Goal: Information Seeking & Learning: Learn about a topic

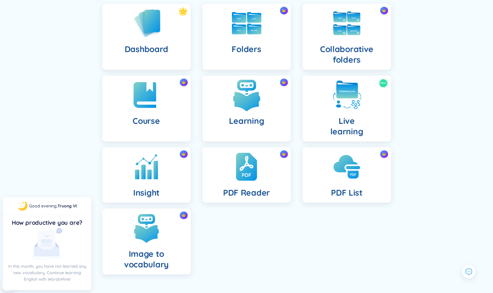
scroll to position [61, 0]
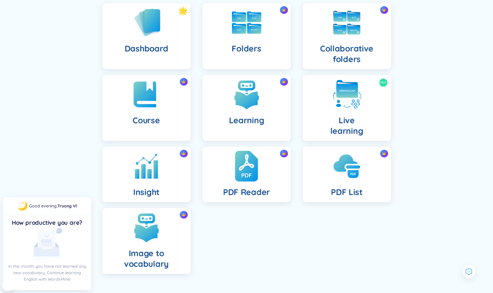
click at [232, 180] on div "PDF Reader" at bounding box center [246, 174] width 88 height 55
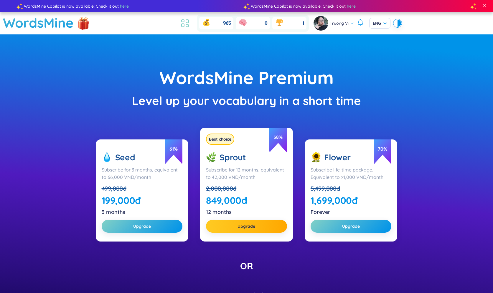
click at [183, 24] on icon at bounding box center [185, 23] width 11 height 11
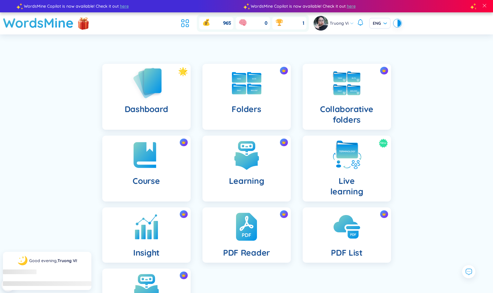
click at [165, 90] on div "Dashboard" at bounding box center [146, 97] width 88 height 66
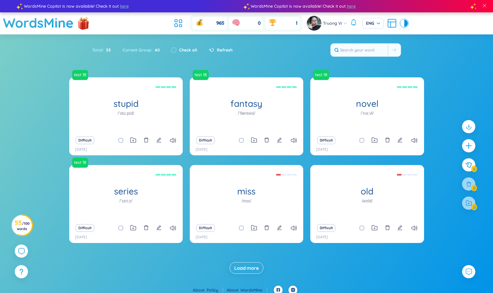
click at [250, 267] on span "Load more" at bounding box center [246, 268] width 24 height 6
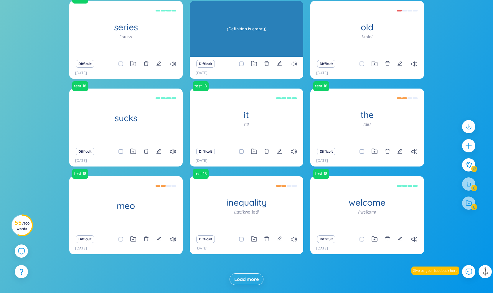
scroll to position [180, 0]
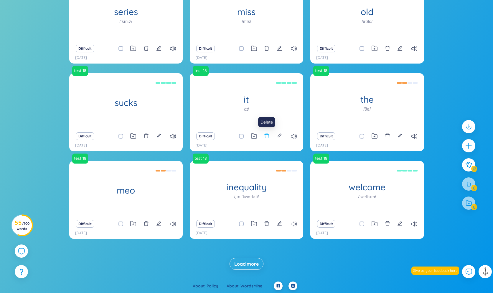
click at [266, 137] on icon "delete" at bounding box center [266, 135] width 5 height 5
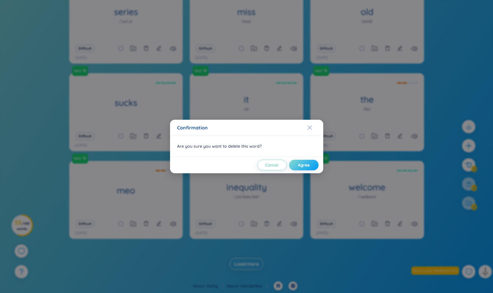
click at [292, 163] on button "Agree" at bounding box center [303, 165] width 29 height 11
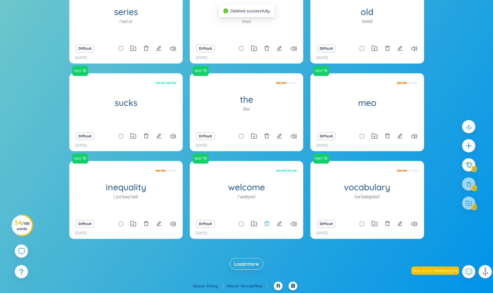
click at [264, 224] on icon "delete" at bounding box center [266, 223] width 5 height 5
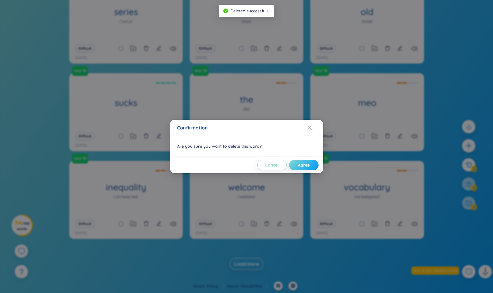
click at [304, 163] on span "Agree" at bounding box center [304, 165] width 12 height 6
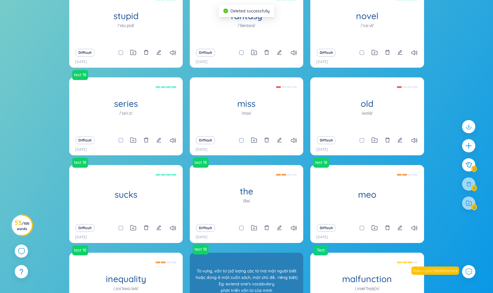
scroll to position [85, 0]
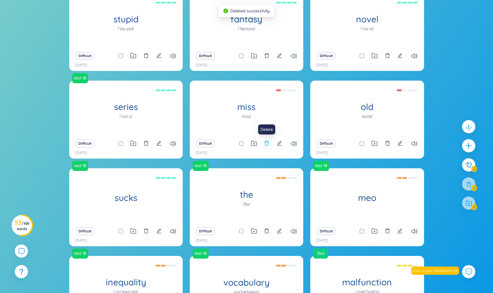
click at [267, 141] on icon "delete" at bounding box center [266, 143] width 5 height 5
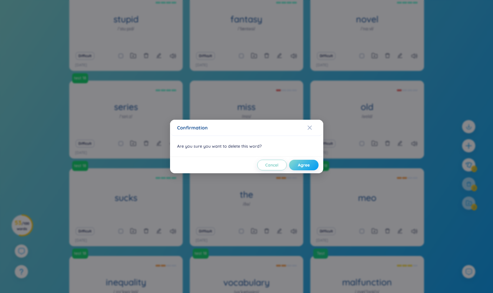
click at [303, 166] on span "Agree" at bounding box center [304, 165] width 12 height 6
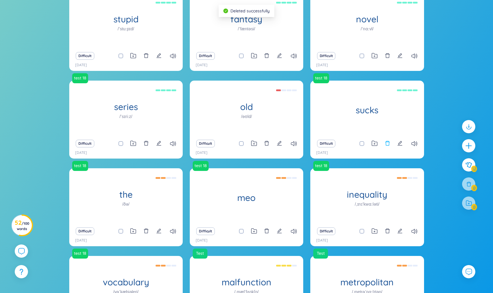
click at [385, 145] on icon "delete" at bounding box center [387, 143] width 5 height 5
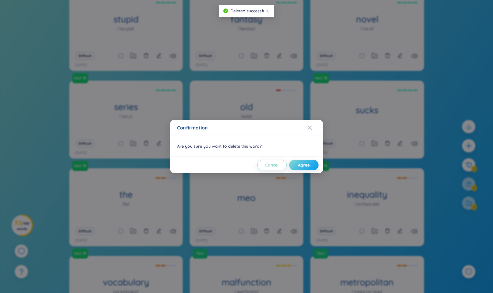
click at [312, 162] on button "Agree" at bounding box center [303, 165] width 29 height 11
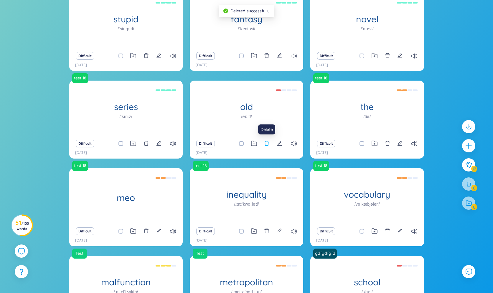
click at [266, 143] on icon "delete" at bounding box center [266, 143] width 5 height 5
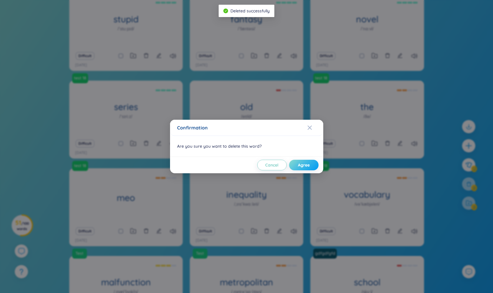
click at [294, 163] on button "Agree" at bounding box center [303, 165] width 29 height 11
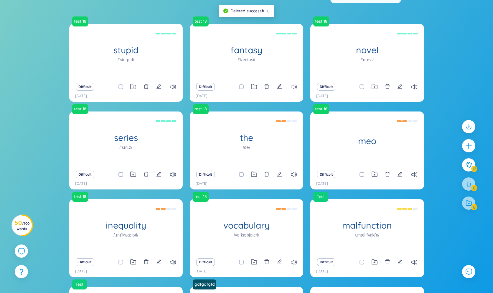
scroll to position [180, 0]
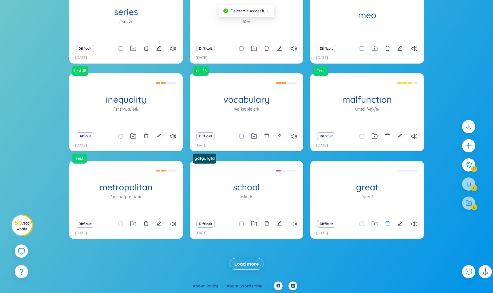
click at [386, 225] on icon "delete" at bounding box center [387, 223] width 5 height 5
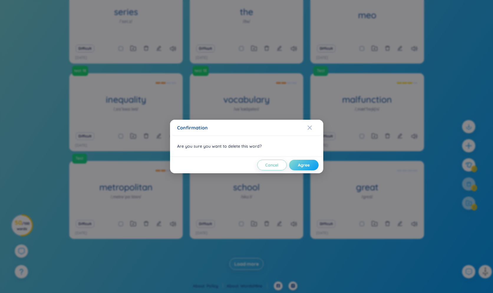
click at [309, 167] on button "Agree" at bounding box center [303, 165] width 29 height 11
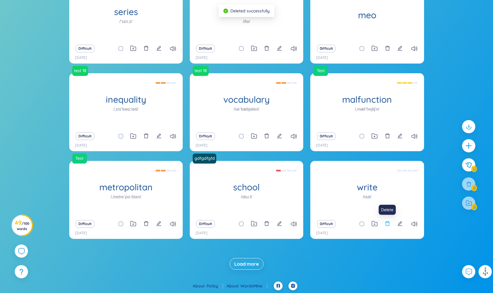
click at [385, 223] on icon "delete" at bounding box center [387, 223] width 4 height 5
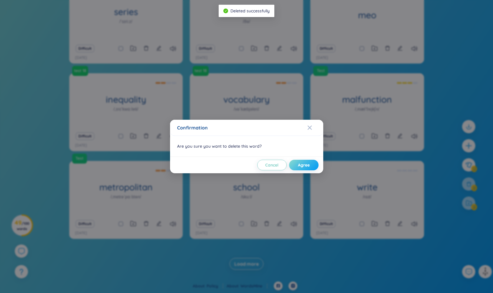
click at [311, 168] on button "Agree" at bounding box center [303, 165] width 29 height 11
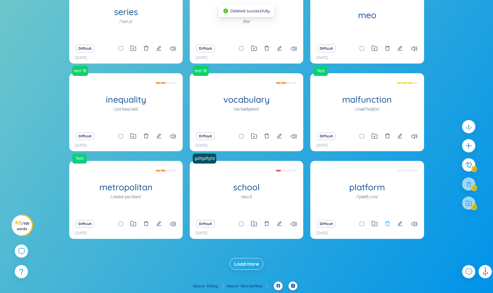
click at [386, 225] on icon "delete" at bounding box center [387, 223] width 5 height 5
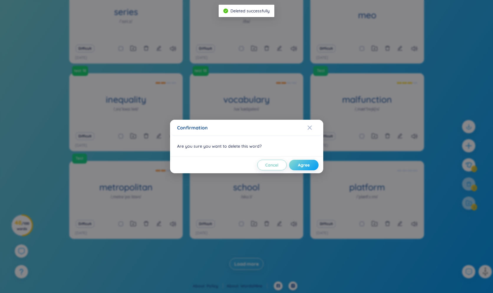
click at [309, 168] on span "Agree" at bounding box center [304, 165] width 12 height 6
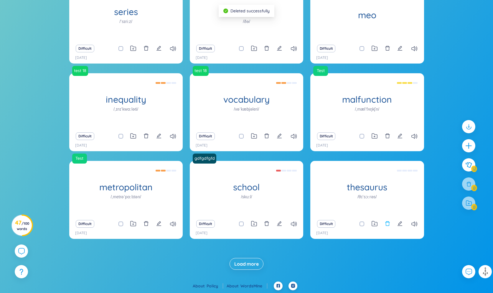
click at [386, 223] on icon "delete" at bounding box center [387, 223] width 4 height 5
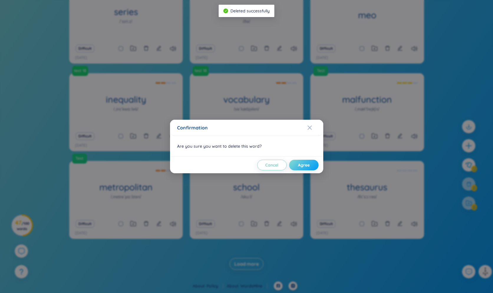
click at [311, 167] on button "Agree" at bounding box center [303, 165] width 29 height 11
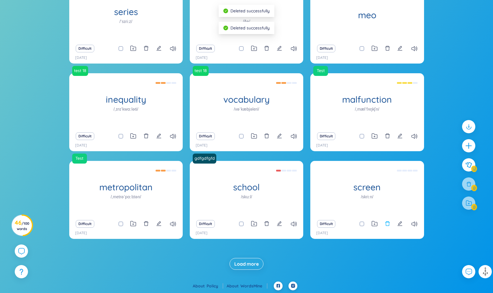
click at [387, 224] on icon "delete" at bounding box center [387, 223] width 5 height 5
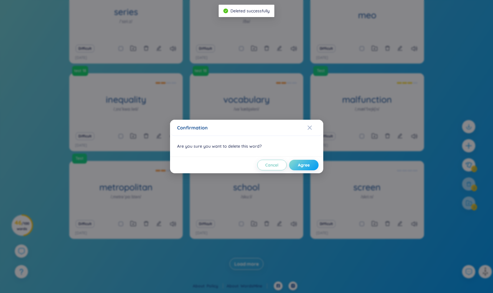
click at [304, 165] on span "Agree" at bounding box center [304, 165] width 12 height 6
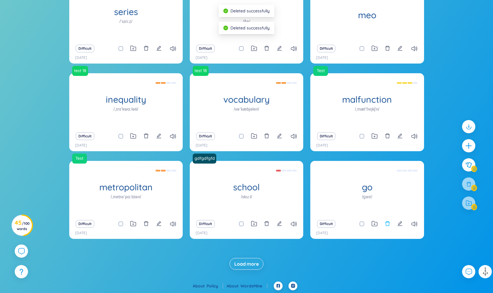
click at [385, 223] on icon "delete" at bounding box center [387, 223] width 5 height 5
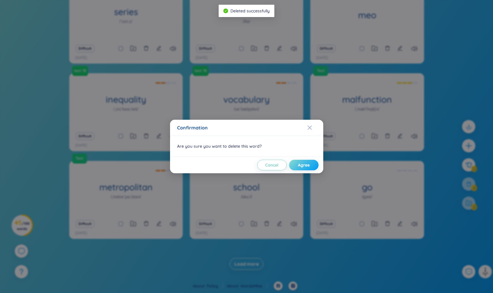
click at [303, 166] on span "Agree" at bounding box center [304, 165] width 12 height 6
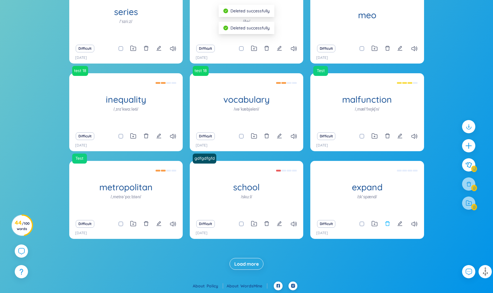
click at [388, 225] on icon "delete" at bounding box center [387, 223] width 5 height 5
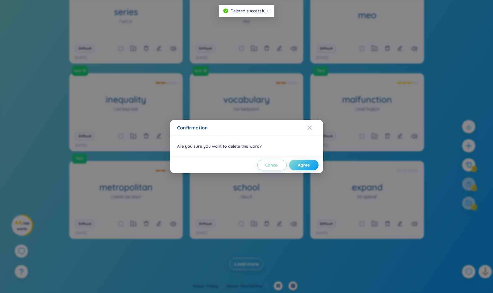
click at [305, 166] on span "Agree" at bounding box center [304, 165] width 12 height 6
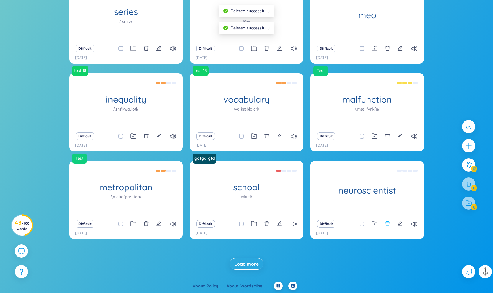
click at [387, 224] on icon "delete" at bounding box center [387, 223] width 5 height 5
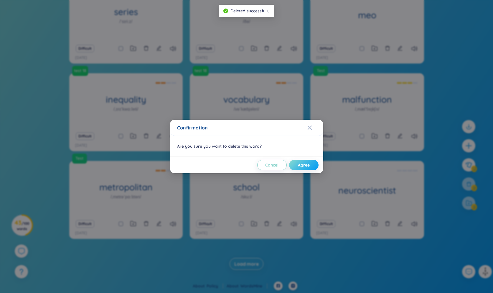
click at [303, 167] on span "Agree" at bounding box center [304, 165] width 12 height 6
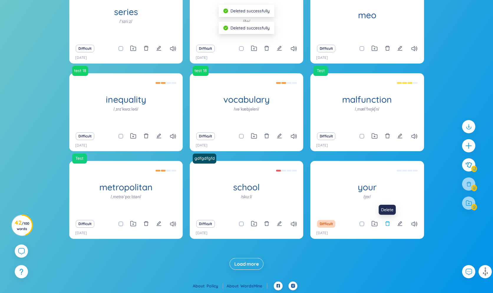
click at [386, 225] on icon "delete" at bounding box center [387, 223] width 5 height 5
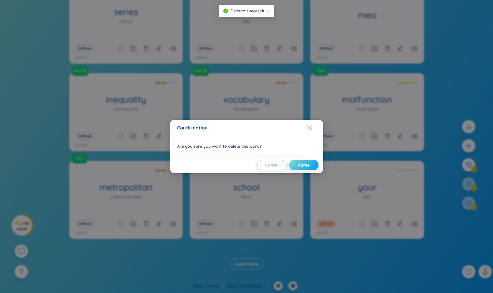
click at [306, 164] on span "Agree" at bounding box center [304, 165] width 12 height 6
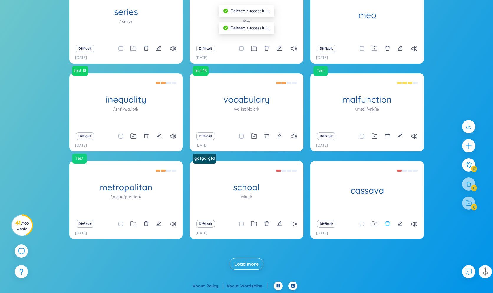
click at [385, 224] on icon "delete" at bounding box center [387, 223] width 5 height 5
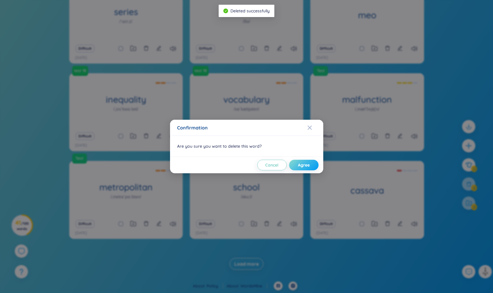
click at [310, 164] on button "Agree" at bounding box center [303, 165] width 29 height 11
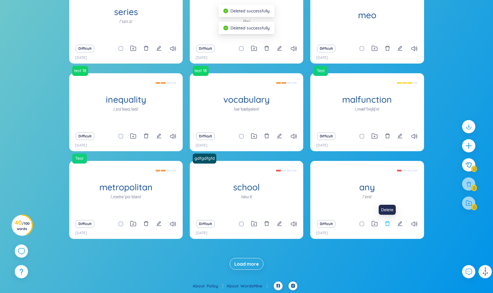
click at [386, 221] on icon "delete" at bounding box center [387, 223] width 5 height 5
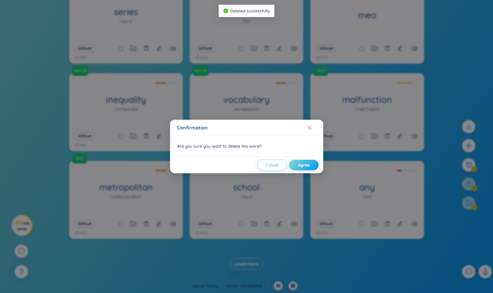
click at [312, 163] on button "Agree" at bounding box center [303, 165] width 29 height 11
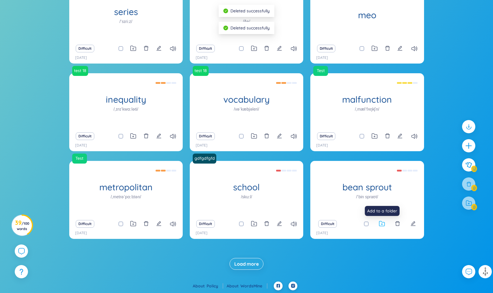
click at [383, 225] on icon at bounding box center [382, 224] width 6 height 6
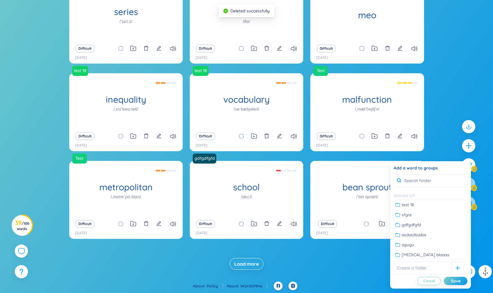
click at [356, 245] on div "test 18 stupid /ˈstuːpɪd/ Ngu dại, ngu đần, đần độn, chậm hiểu, chậm biết, khôn…" at bounding box center [246, 72] width 355 height 349
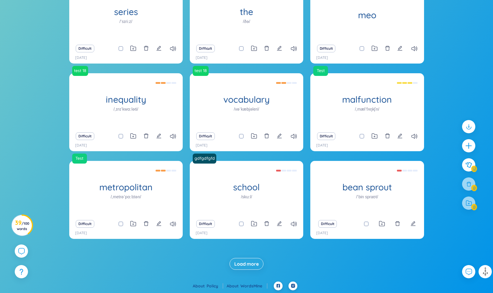
click at [393, 225] on div "Difficult" at bounding box center [367, 224] width 108 height 8
click at [397, 224] on icon "delete" at bounding box center [397, 223] width 5 height 5
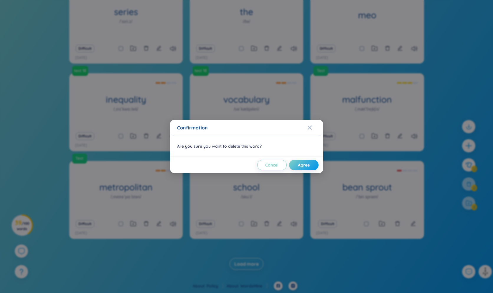
click at [312, 171] on div "Cancel Agree" at bounding box center [246, 165] width 153 height 17
click at [309, 167] on span "Agree" at bounding box center [304, 165] width 12 height 6
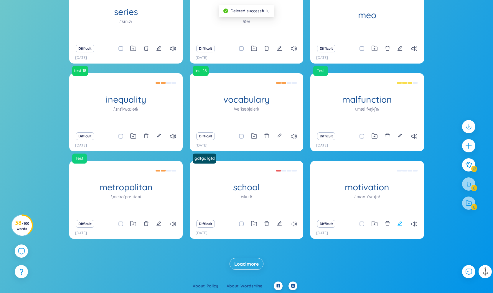
click at [399, 224] on icon "edit" at bounding box center [399, 223] width 5 height 5
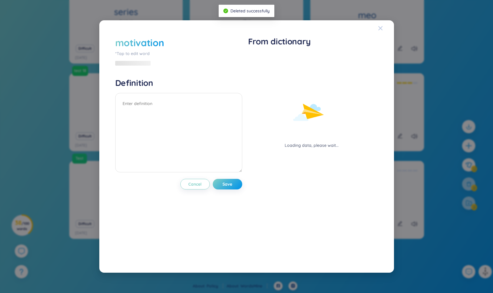
click at [381, 28] on icon "Close" at bounding box center [380, 28] width 4 height 4
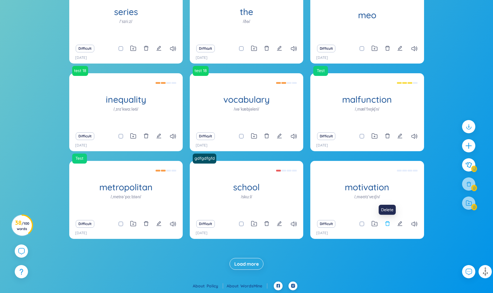
click at [387, 221] on button at bounding box center [387, 224] width 5 height 8
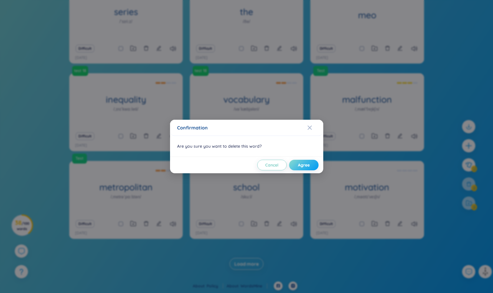
click at [309, 162] on button "Agree" at bounding box center [303, 165] width 29 height 11
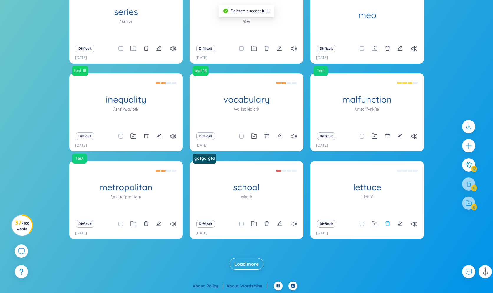
click at [387, 222] on icon "delete" at bounding box center [387, 223] width 5 height 5
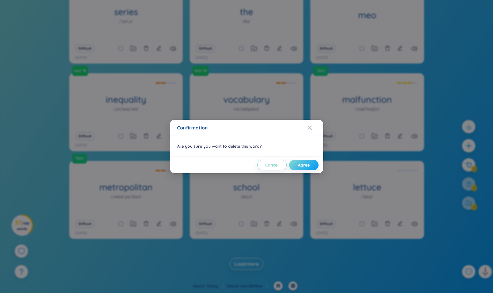
click at [307, 167] on span "Agree" at bounding box center [304, 165] width 12 height 6
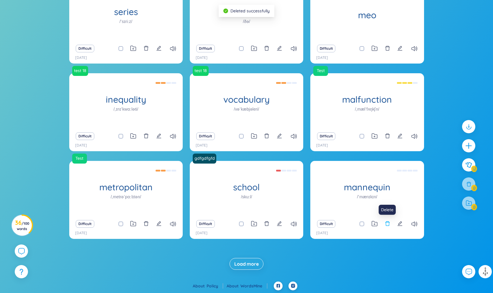
click at [387, 224] on icon "delete" at bounding box center [387, 223] width 5 height 5
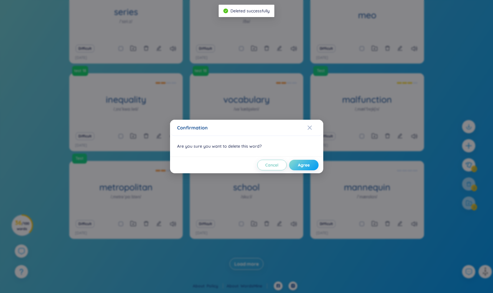
click at [307, 168] on button "Agree" at bounding box center [303, 165] width 29 height 11
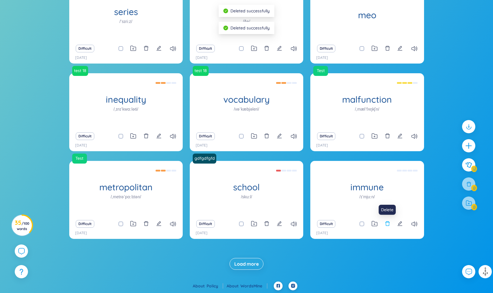
click at [388, 224] on icon "delete" at bounding box center [387, 223] width 5 height 5
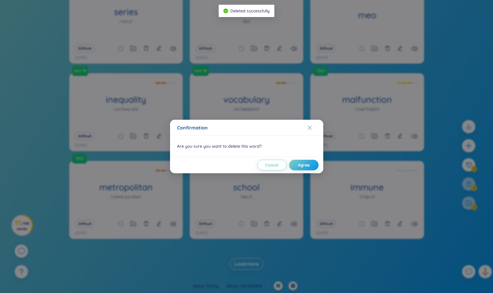
click at [305, 158] on div "Cancel Agree" at bounding box center [246, 165] width 153 height 17
click at [306, 163] on span "Agree" at bounding box center [304, 165] width 12 height 6
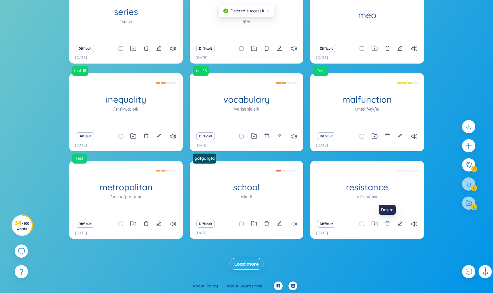
click at [387, 225] on icon "delete" at bounding box center [387, 223] width 5 height 5
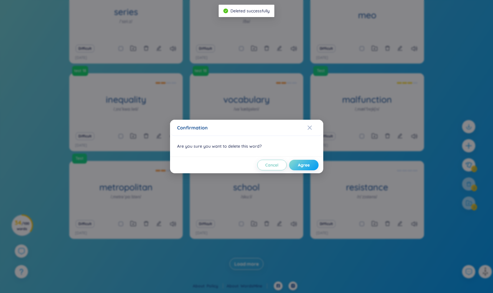
click at [306, 167] on span "Agree" at bounding box center [304, 165] width 12 height 6
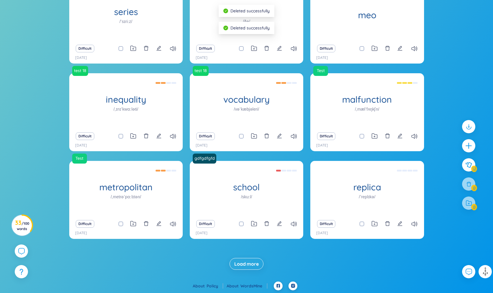
click at [390, 226] on div "Difficult" at bounding box center [367, 224] width 108 height 8
click at [387, 223] on icon "delete" at bounding box center [387, 223] width 5 height 5
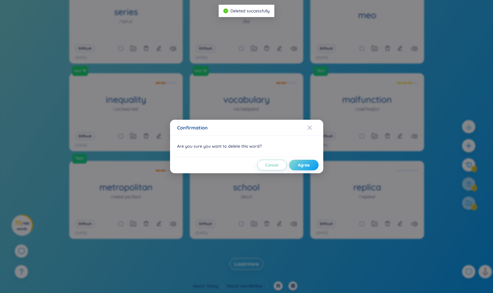
click at [305, 164] on span "Agree" at bounding box center [304, 165] width 12 height 6
